Goal: Information Seeking & Learning: Understand process/instructions

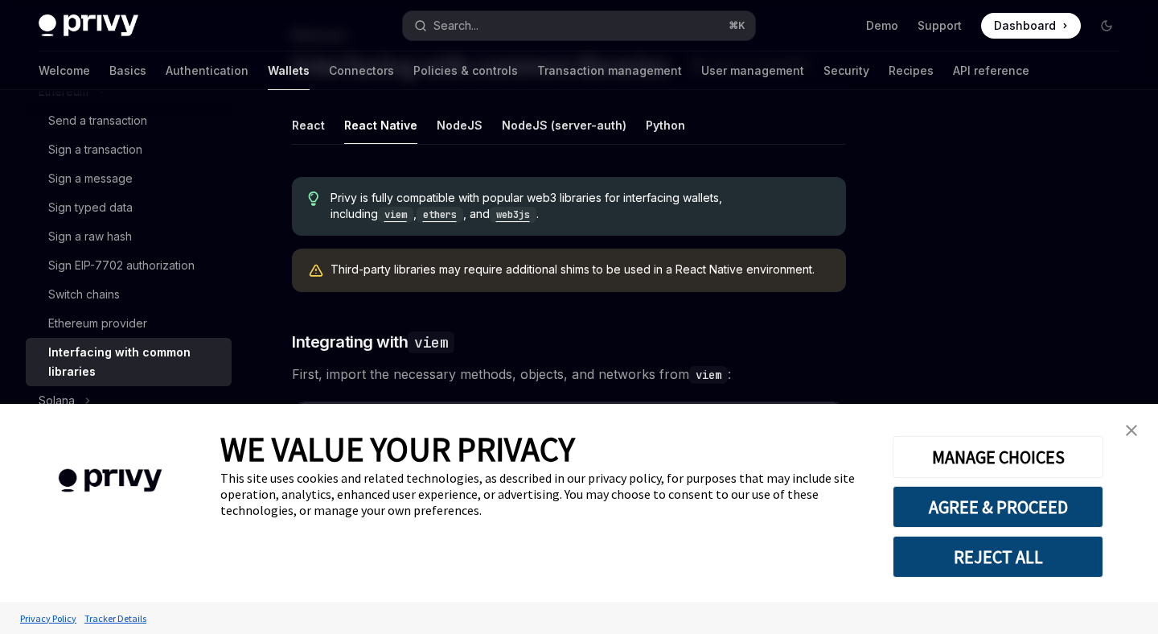
click at [1126, 431] on img "close banner" at bounding box center [1131, 430] width 11 height 11
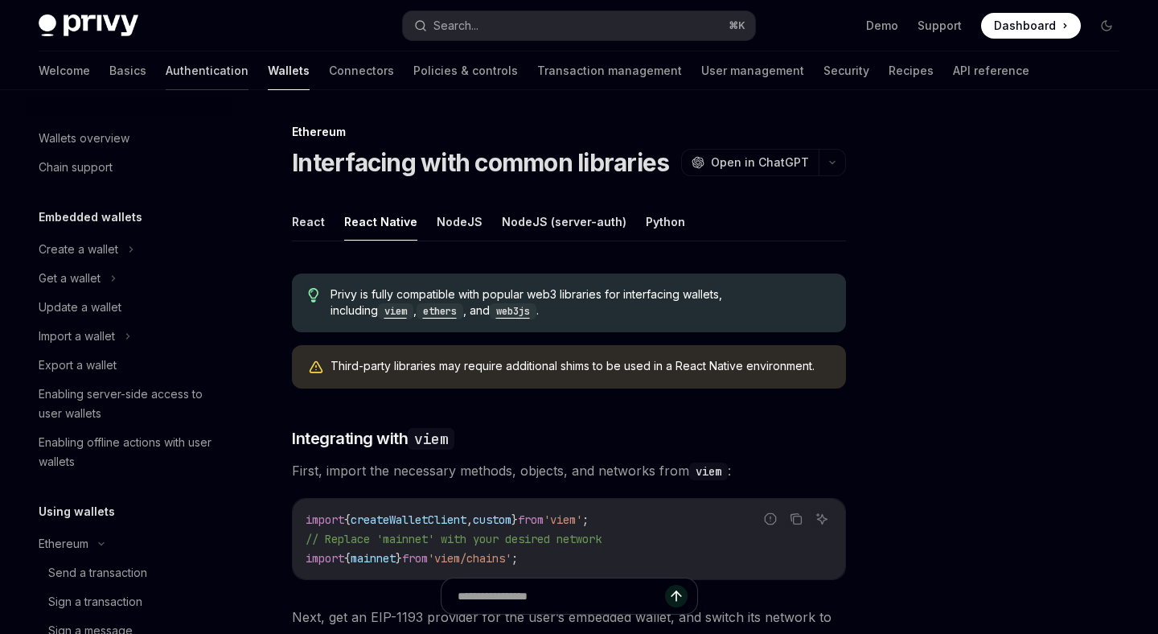
click at [166, 68] on link "Authentication" at bounding box center [207, 70] width 83 height 39
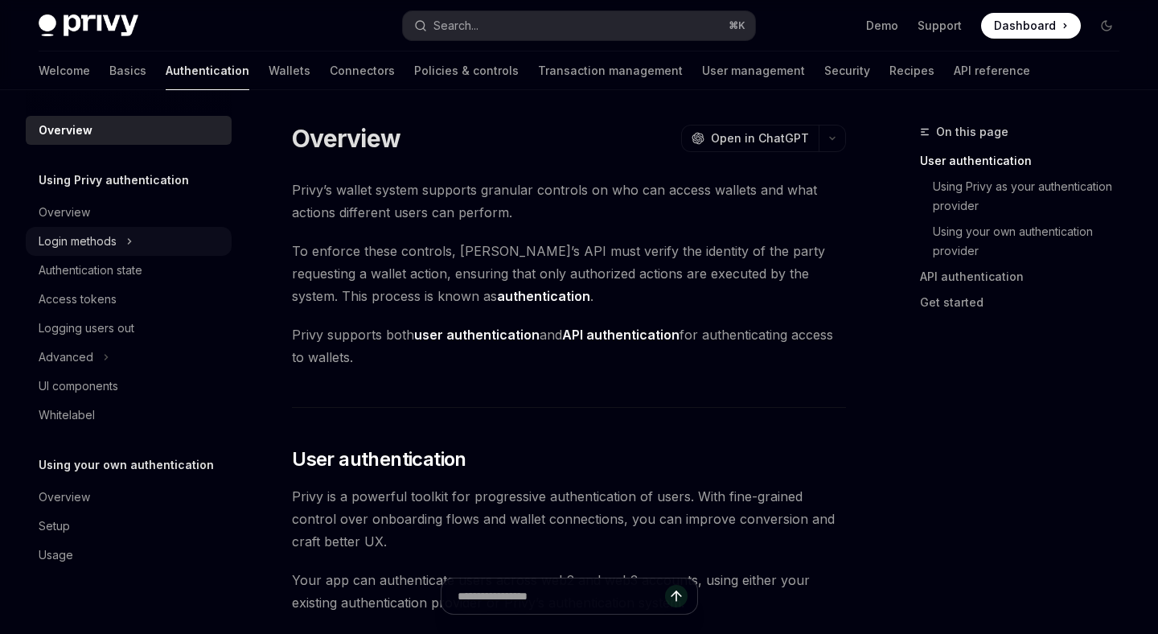
click at [124, 240] on div "Login methods" at bounding box center [129, 241] width 206 height 29
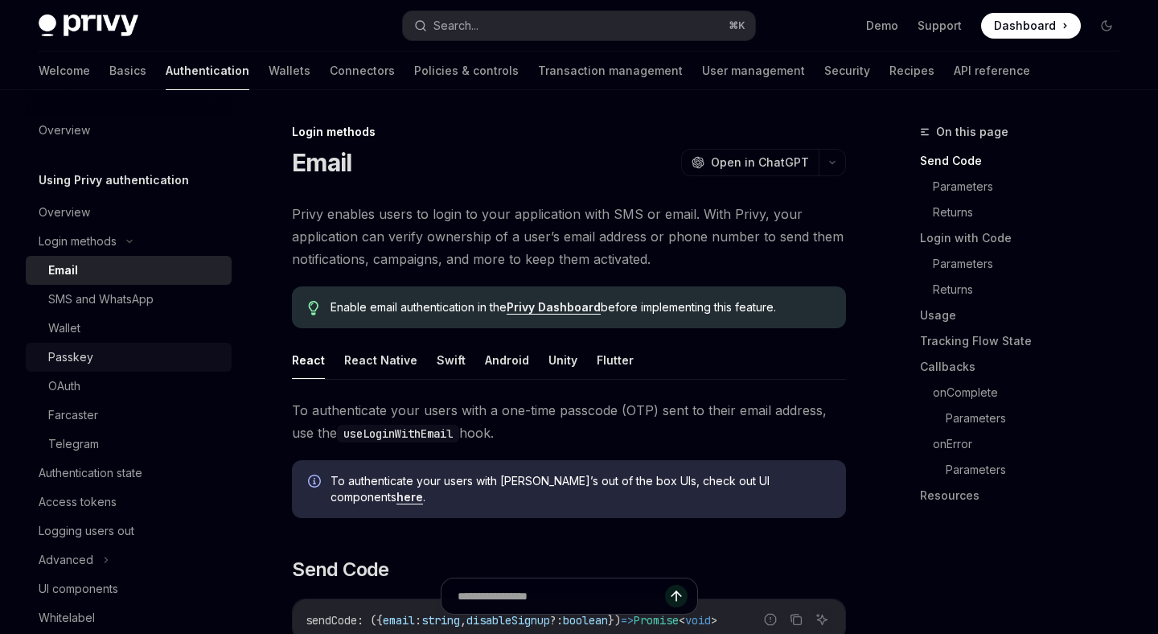
click at [101, 354] on div "Passkey" at bounding box center [135, 356] width 174 height 19
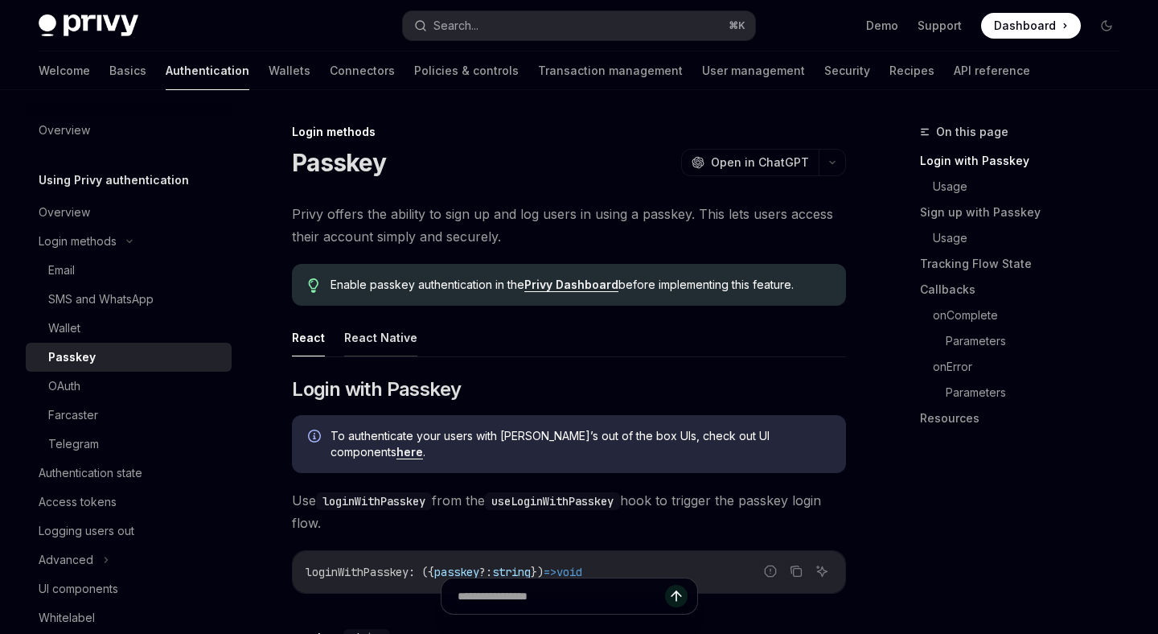
click at [390, 338] on button "React Native" at bounding box center [380, 337] width 73 height 38
type textarea "*"
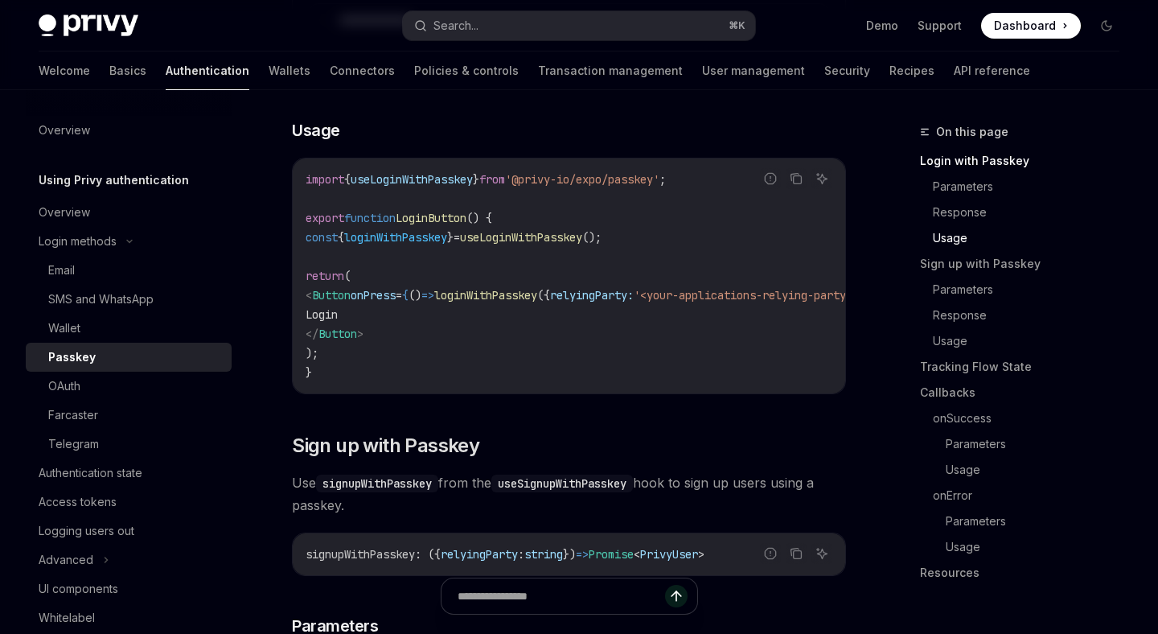
scroll to position [1333, 0]
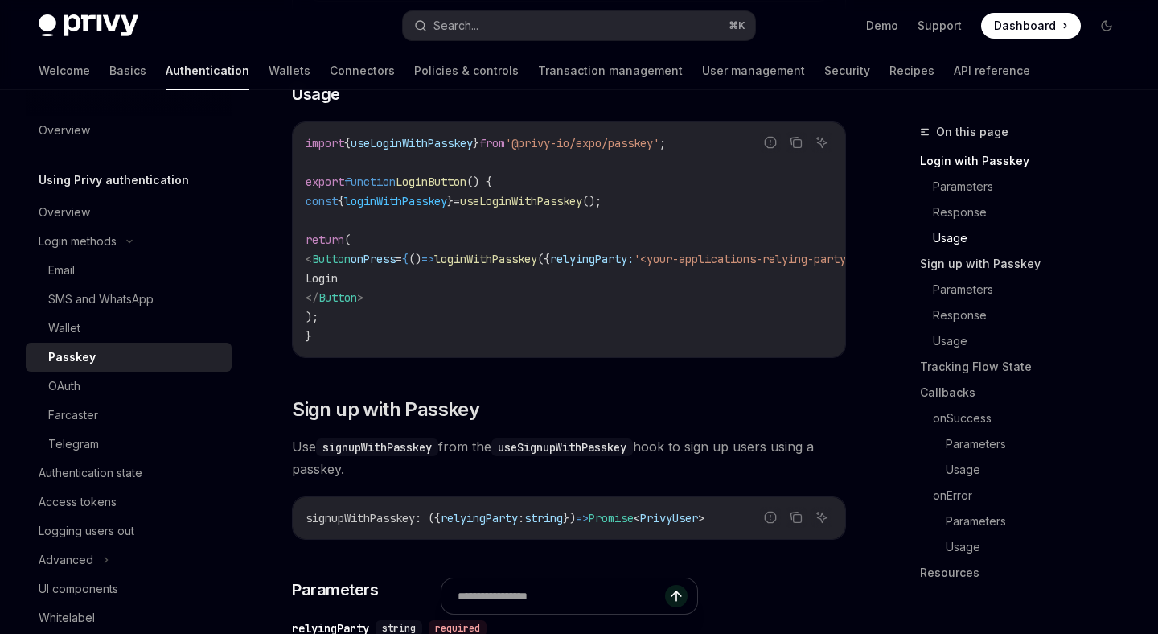
click at [949, 260] on link "Sign up with Passkey" at bounding box center [1026, 264] width 212 height 26
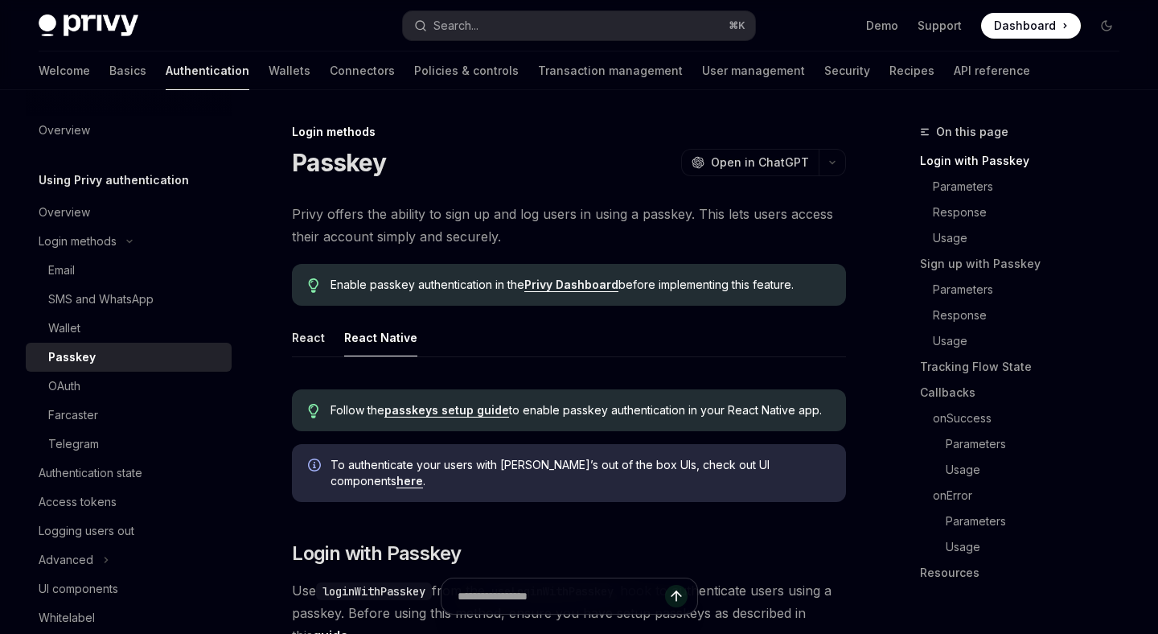
click at [442, 413] on link "passkeys setup guide" at bounding box center [446, 410] width 125 height 14
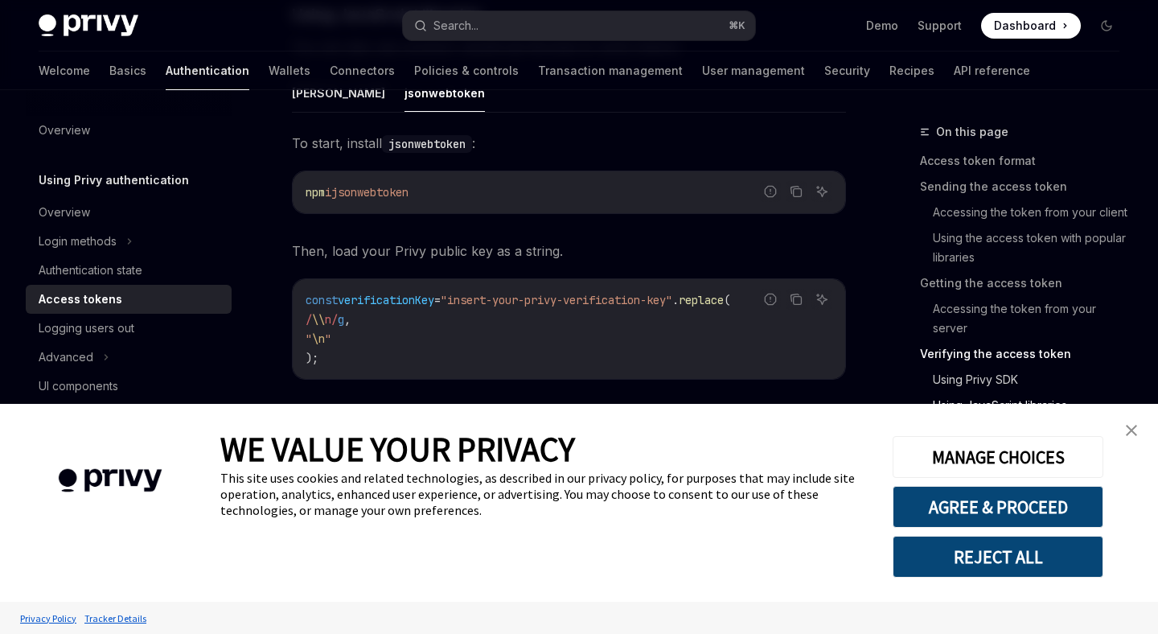
scroll to position [3752, 0]
click at [1138, 429] on link "close banner" at bounding box center [1131, 430] width 32 height 32
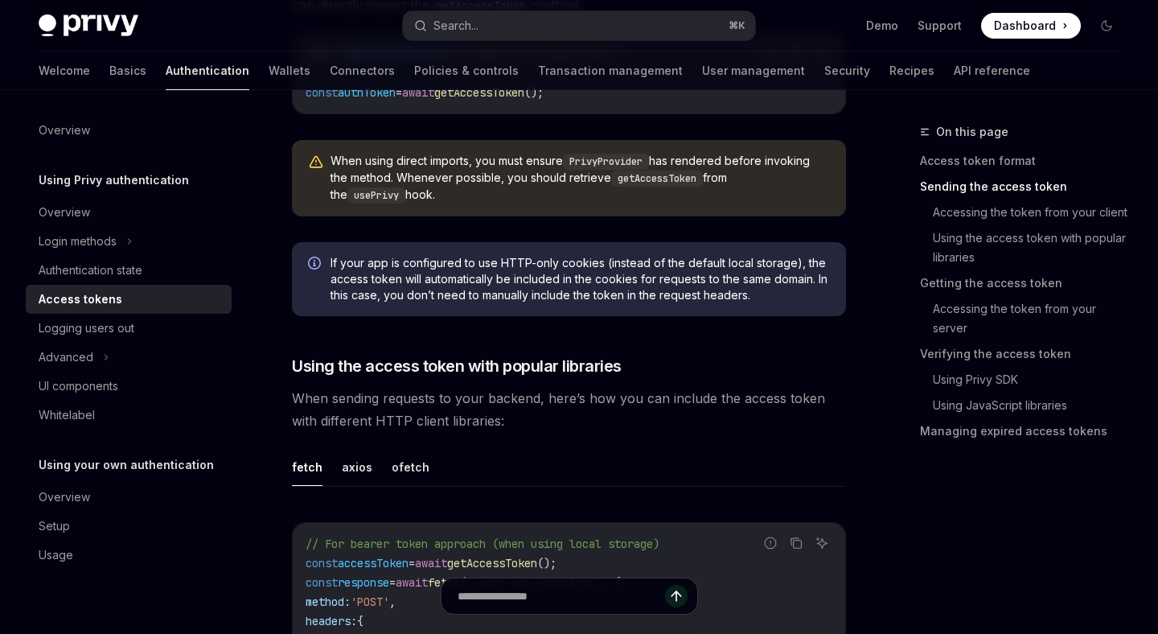
scroll to position [0, 0]
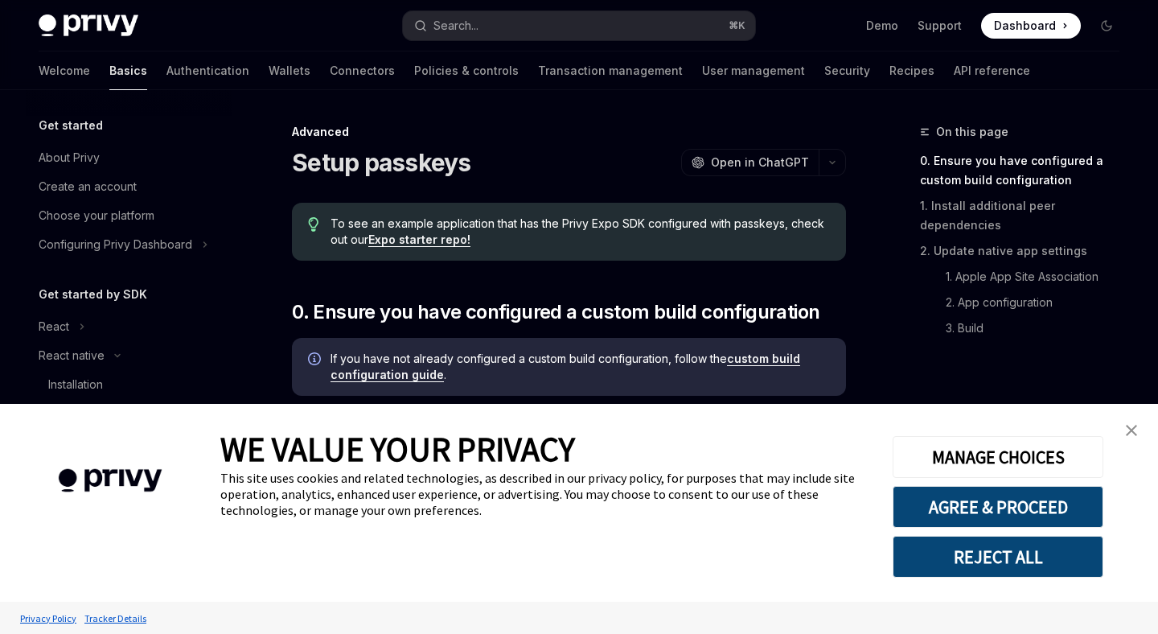
scroll to position [283, 0]
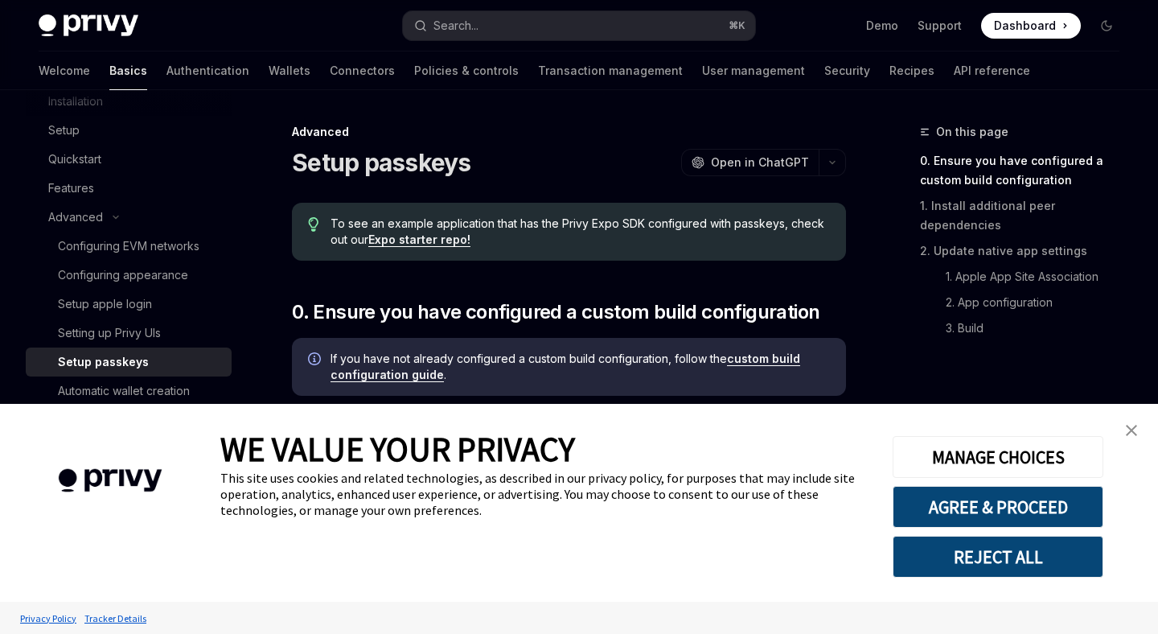
click at [1007, 571] on button "REJECT ALL" at bounding box center [997, 556] width 211 height 42
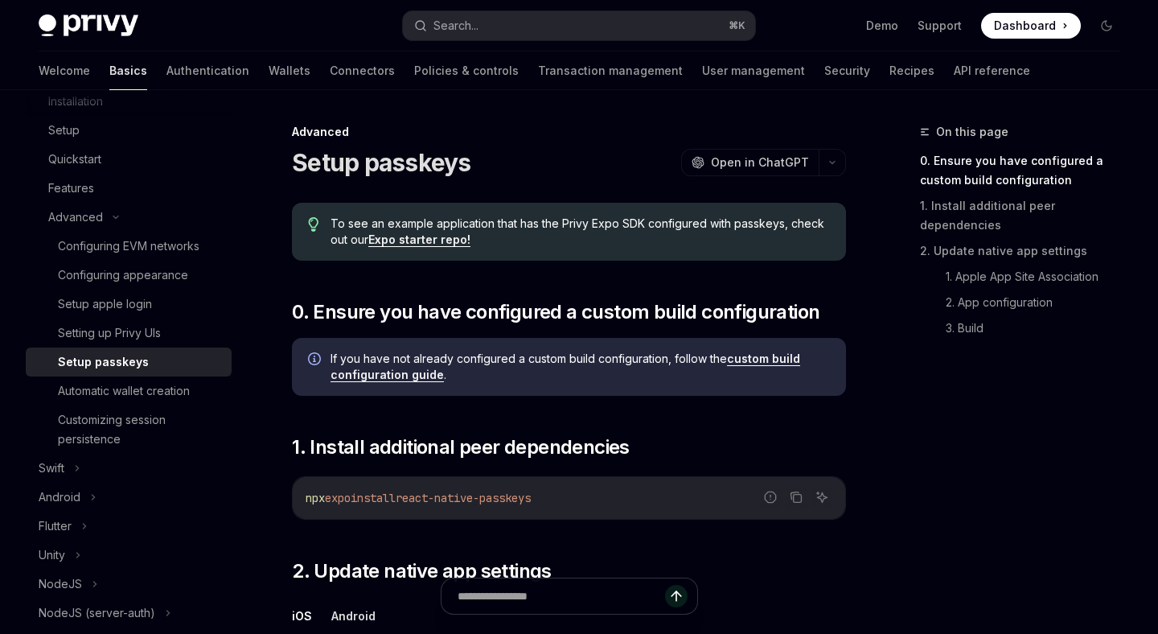
click at [602, 133] on div "Advanced" at bounding box center [569, 132] width 554 height 16
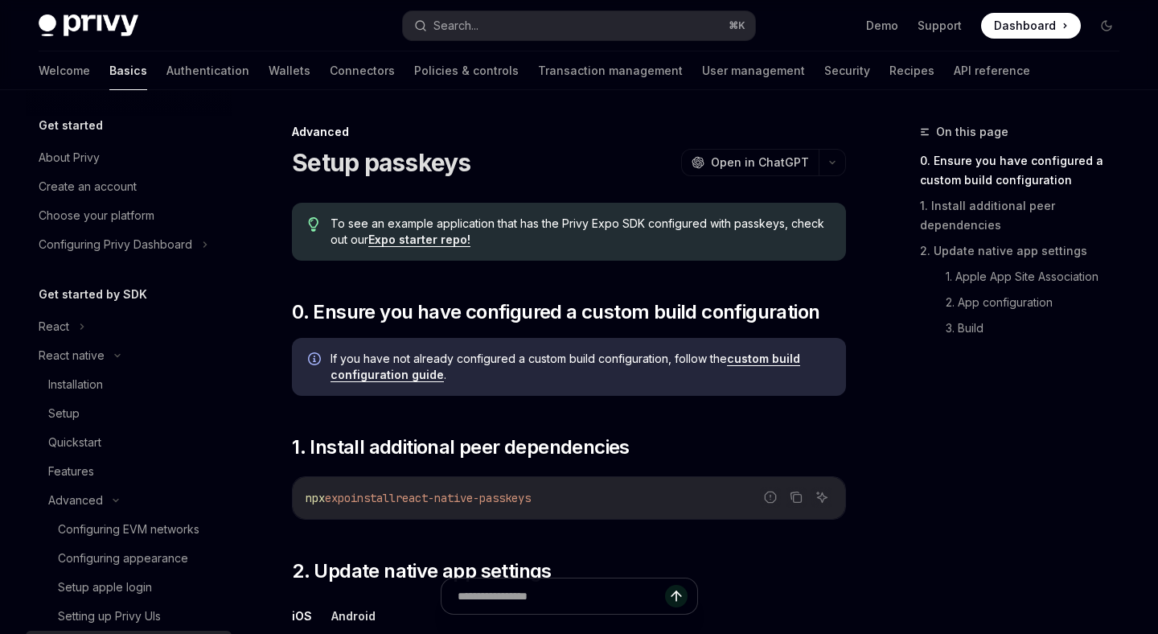
scroll to position [283, 0]
